Goal: Navigation & Orientation: Find specific page/section

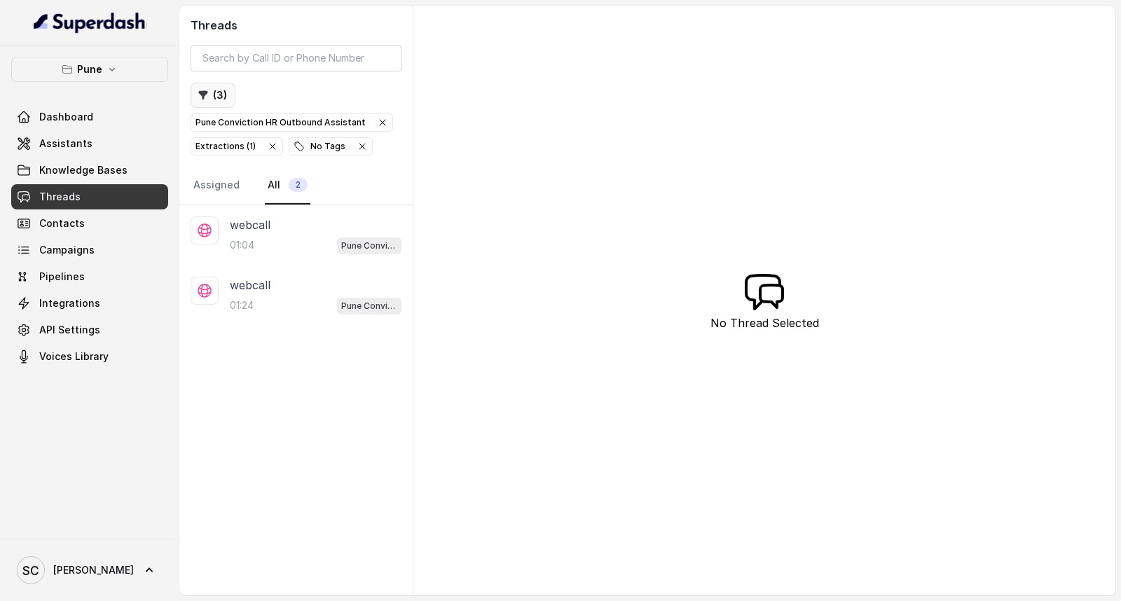
click at [219, 95] on button "( 3 )" at bounding box center [213, 95] width 45 height 25
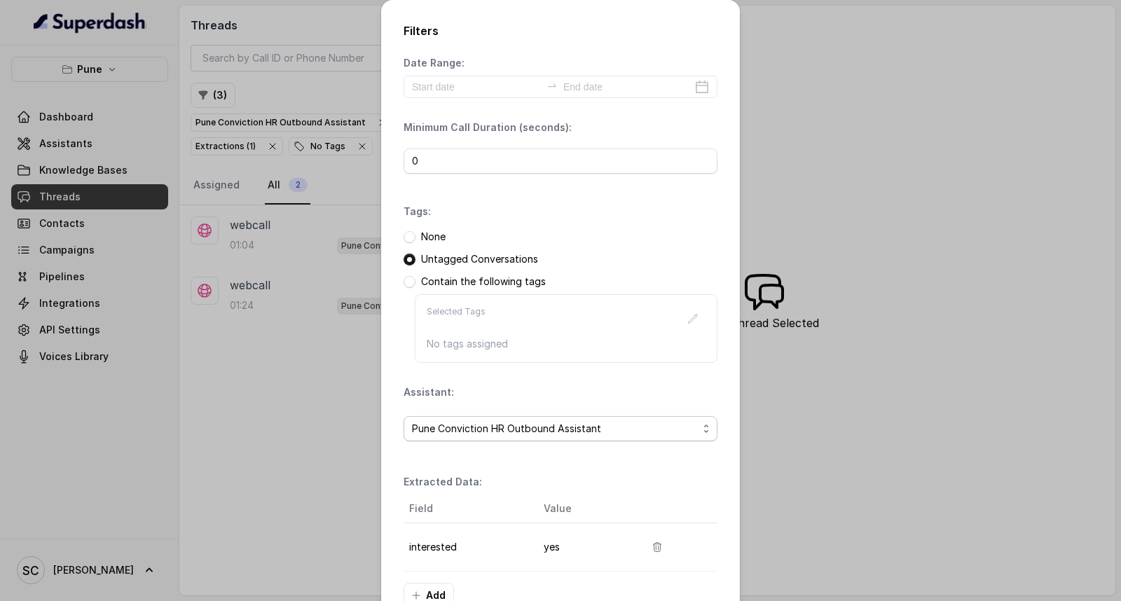
click at [495, 436] on span "Pune Conviction HR Outbound Assistant" at bounding box center [555, 428] width 286 height 17
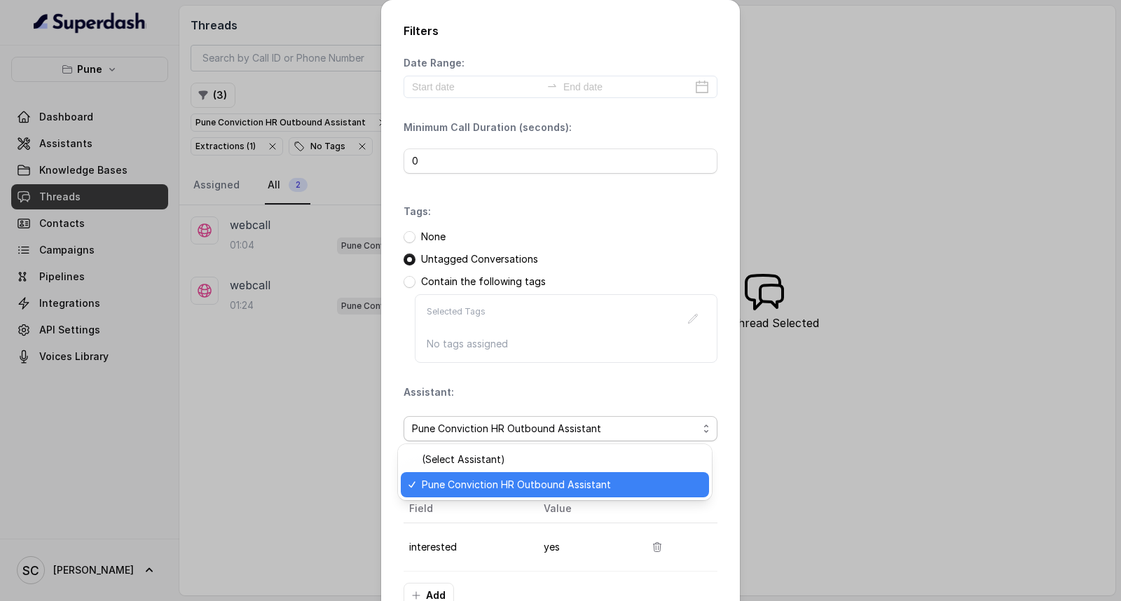
click at [489, 479] on span "Pune Conviction HR Outbound Assistant" at bounding box center [561, 484] width 279 height 17
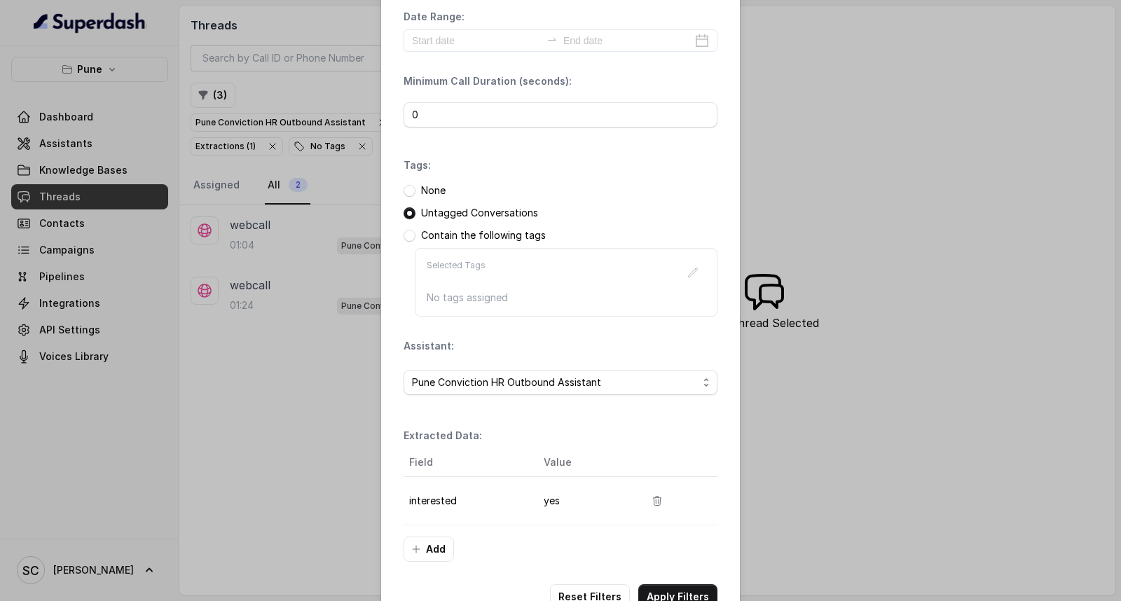
scroll to position [88, 0]
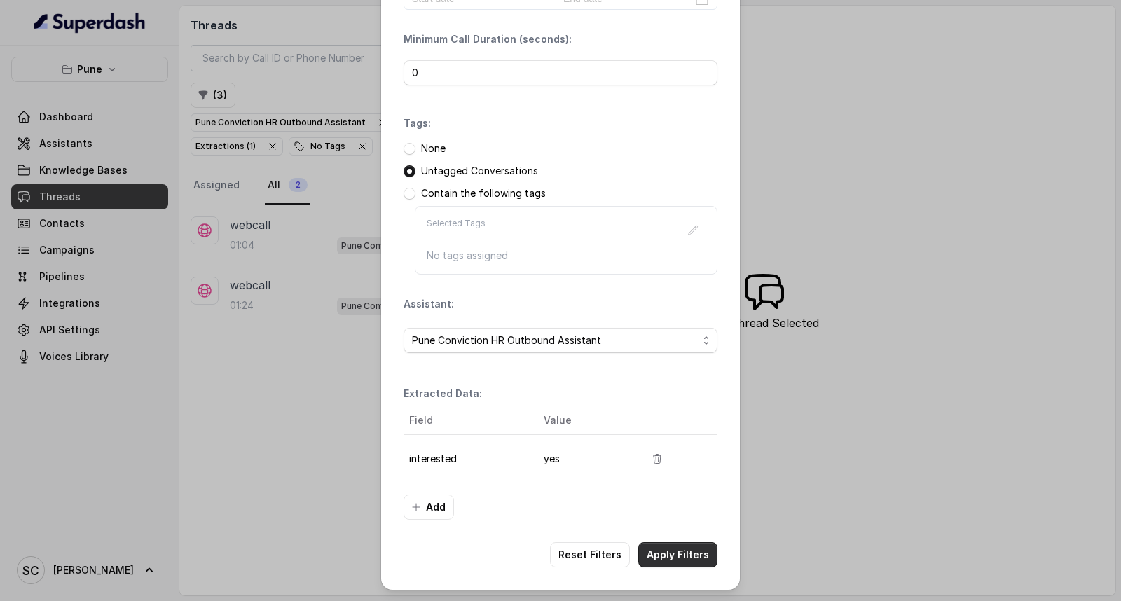
click at [691, 554] on button "Apply Filters" at bounding box center [677, 554] width 79 height 25
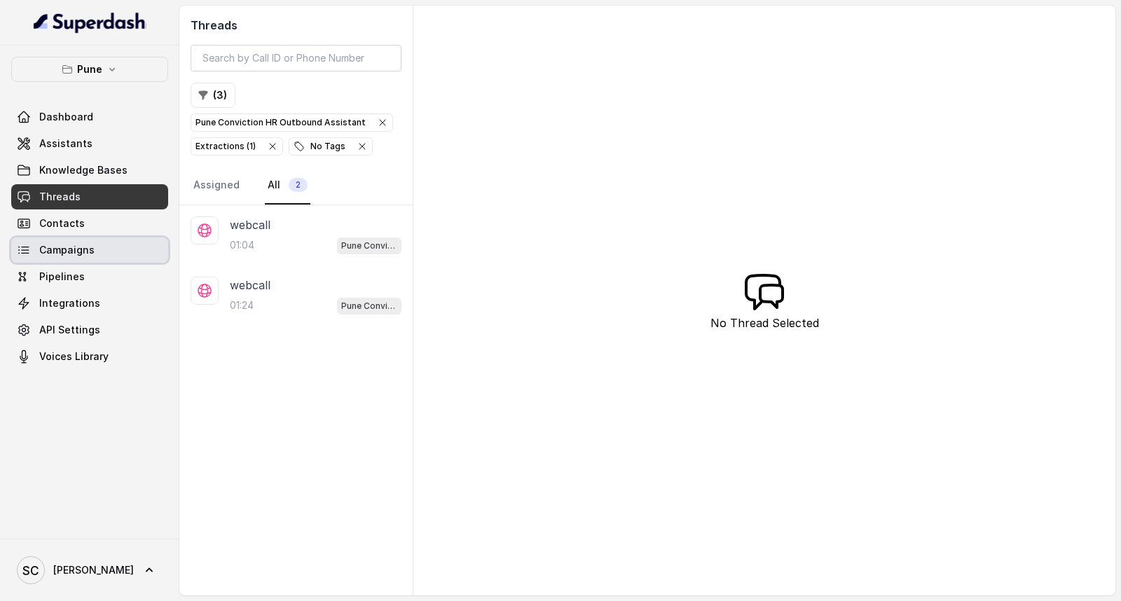
click at [57, 249] on span "Campaigns" at bounding box center [66, 250] width 55 height 14
